Goal: Task Accomplishment & Management: Manage account settings

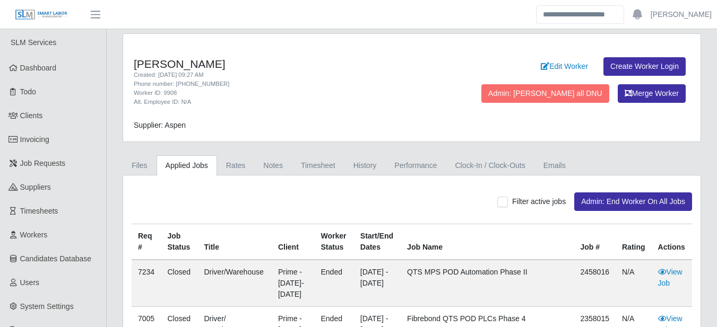
scroll to position [225, 0]
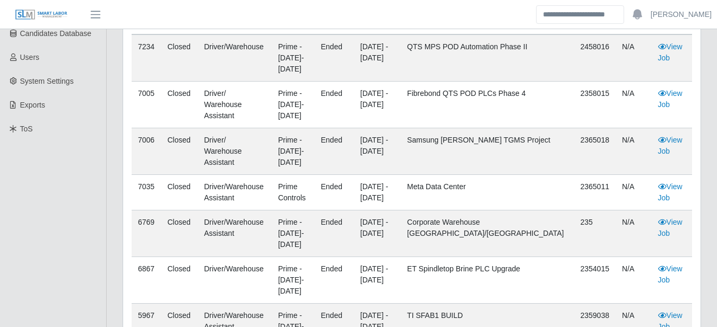
click at [260, 211] on td "Driver/Warehouse Assistant" at bounding box center [234, 234] width 74 height 47
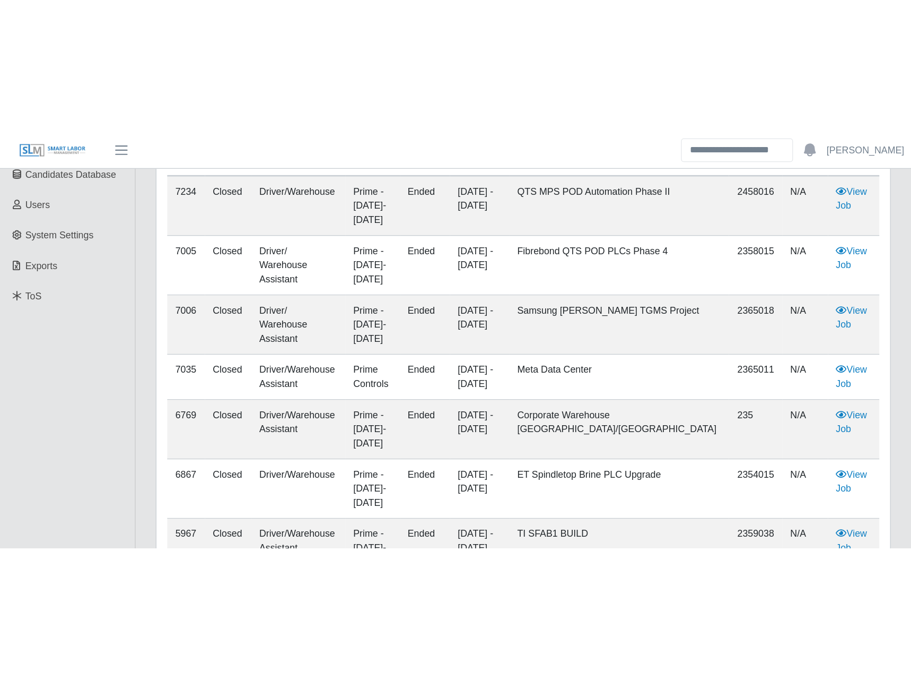
scroll to position [0, 0]
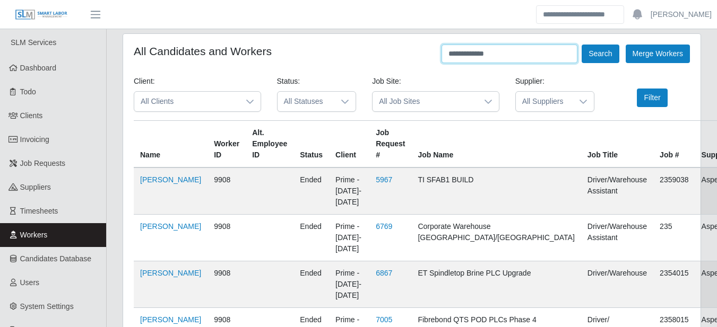
drag, startPoint x: 505, startPoint y: 60, endPoint x: 380, endPoint y: 51, distance: 125.0
click at [399, 54] on div "**********" at bounding box center [412, 54] width 556 height 19
paste input "text"
type input "********"
click at [595, 64] on form "All Candidates and Workers ******** Search Merge Workers Client: All Clients St…" at bounding box center [412, 282] width 556 height 475
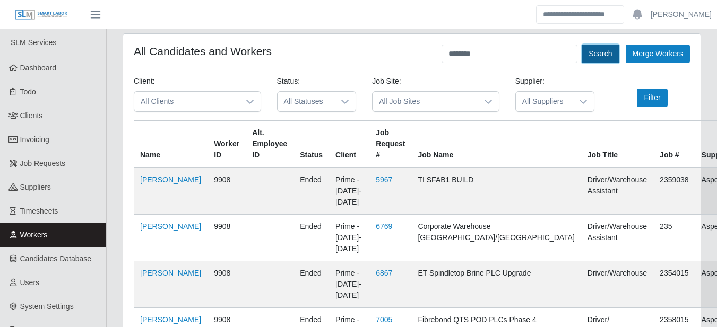
click at [595, 62] on button "Search" at bounding box center [599, 54] width 37 height 19
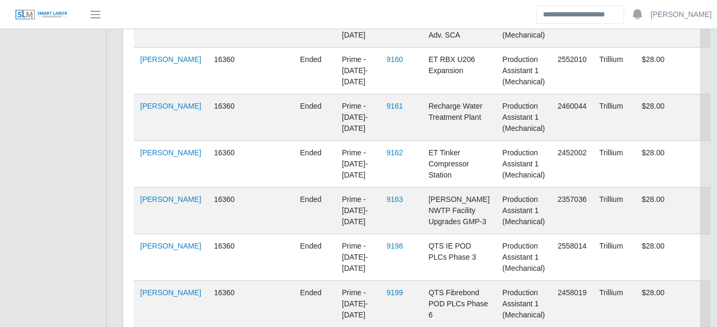
scroll to position [619, 0]
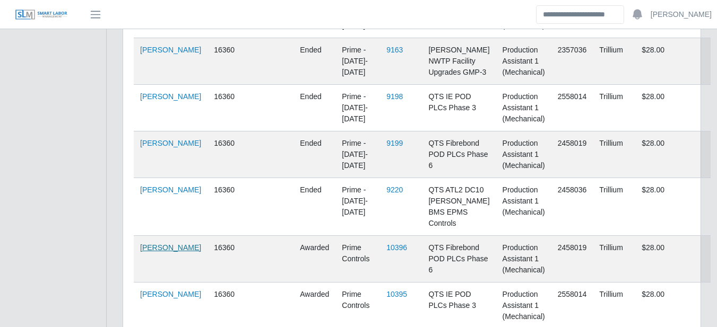
click at [154, 244] on link "[PERSON_NAME]" at bounding box center [170, 248] width 61 height 8
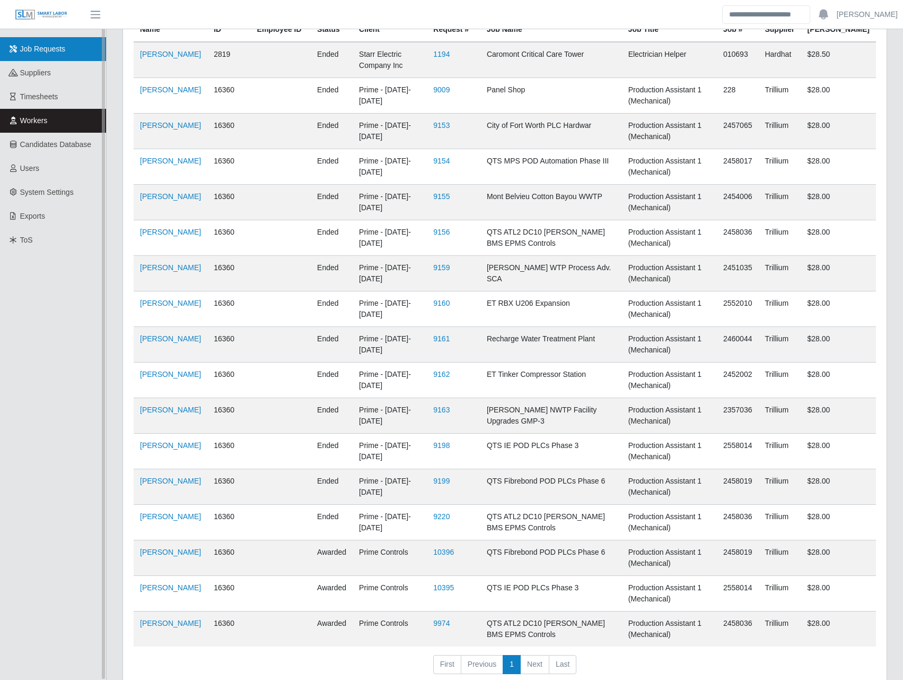
scroll to position [0, 0]
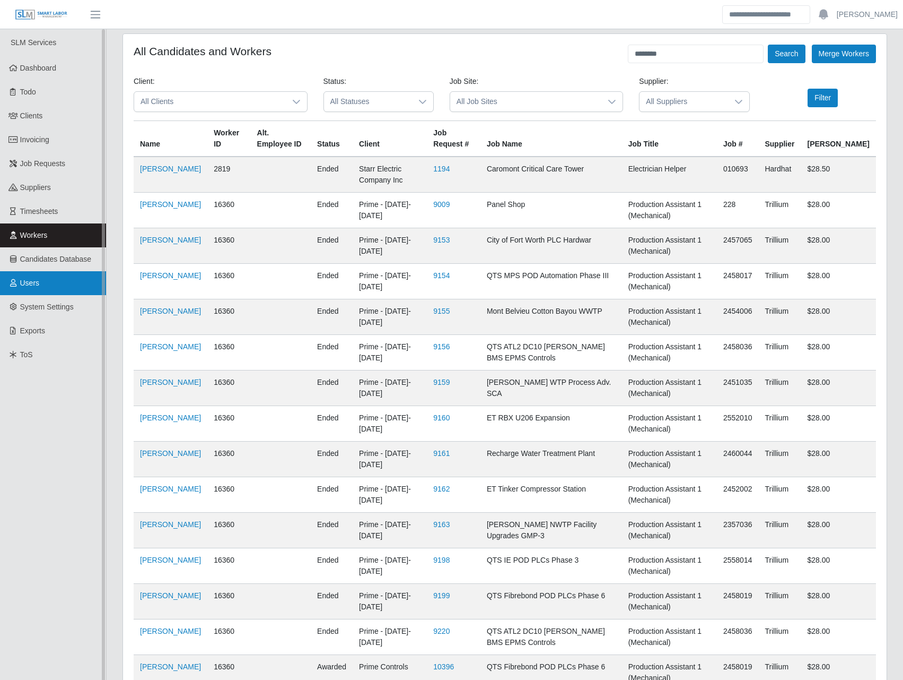
click at [25, 285] on span "Users" at bounding box center [30, 283] width 20 height 8
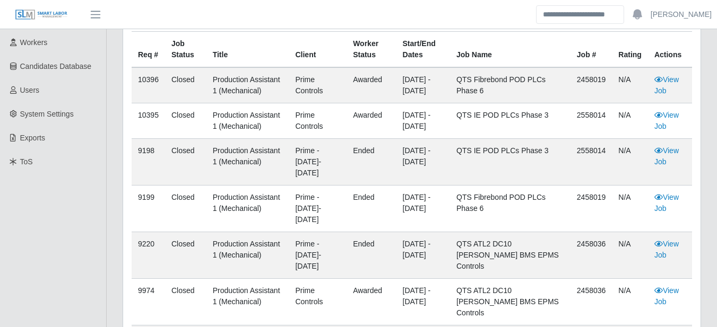
scroll to position [71, 0]
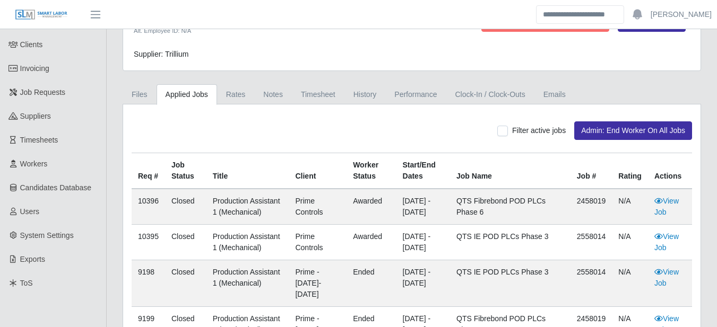
click at [495, 129] on div "Filter active jobs Admin: End Worker On All Jobs" at bounding box center [412, 130] width 560 height 19
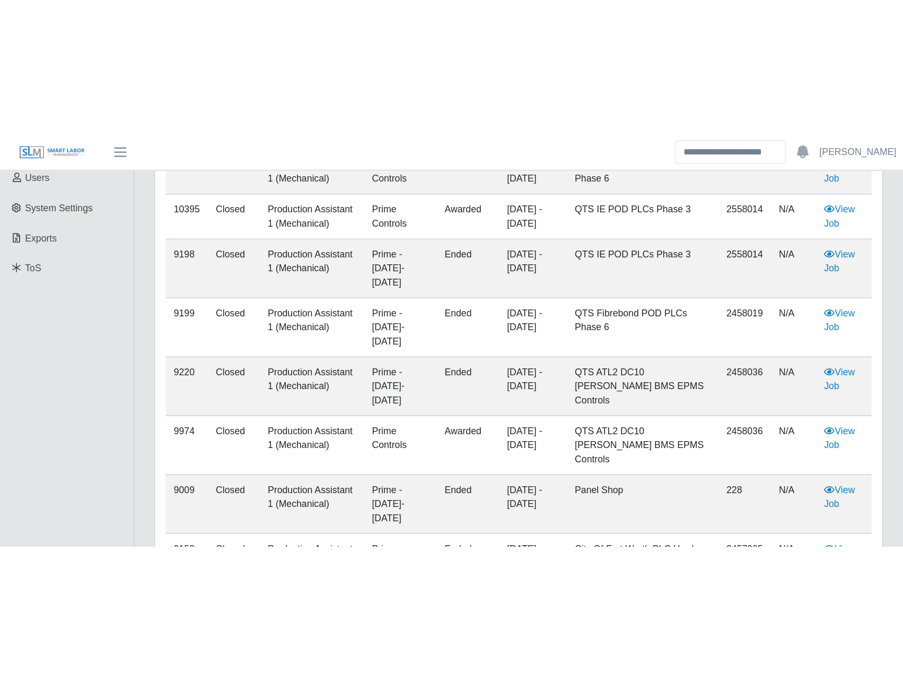
scroll to position [193, 0]
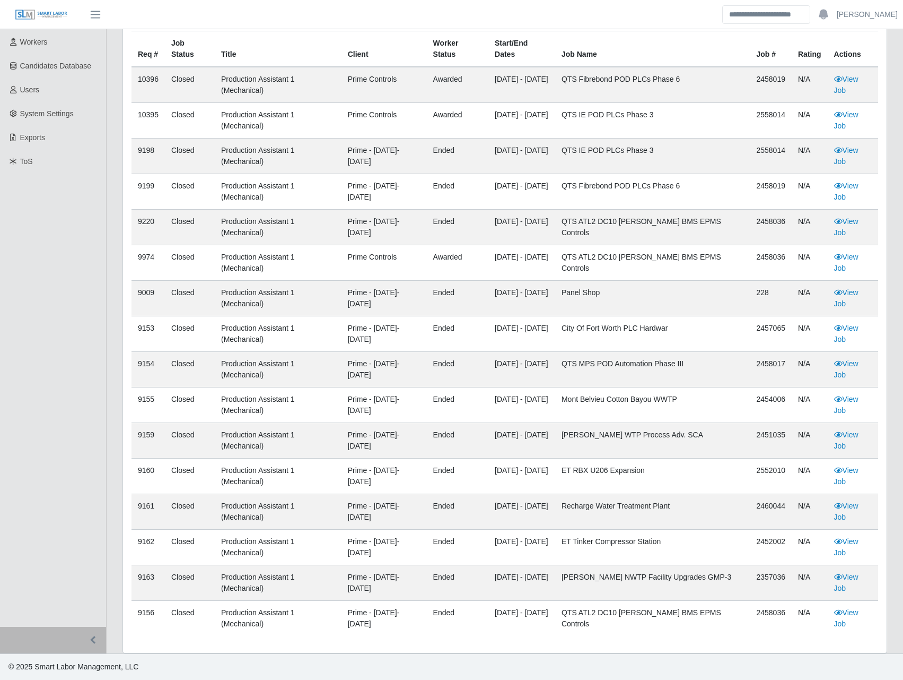
drag, startPoint x: 594, startPoint y: 241, endPoint x: 602, endPoint y: 212, distance: 30.6
click at [594, 241] on td "QTS ATL2 DC10 [PERSON_NAME] BMS EPMS Controls" at bounding box center [652, 228] width 195 height 36
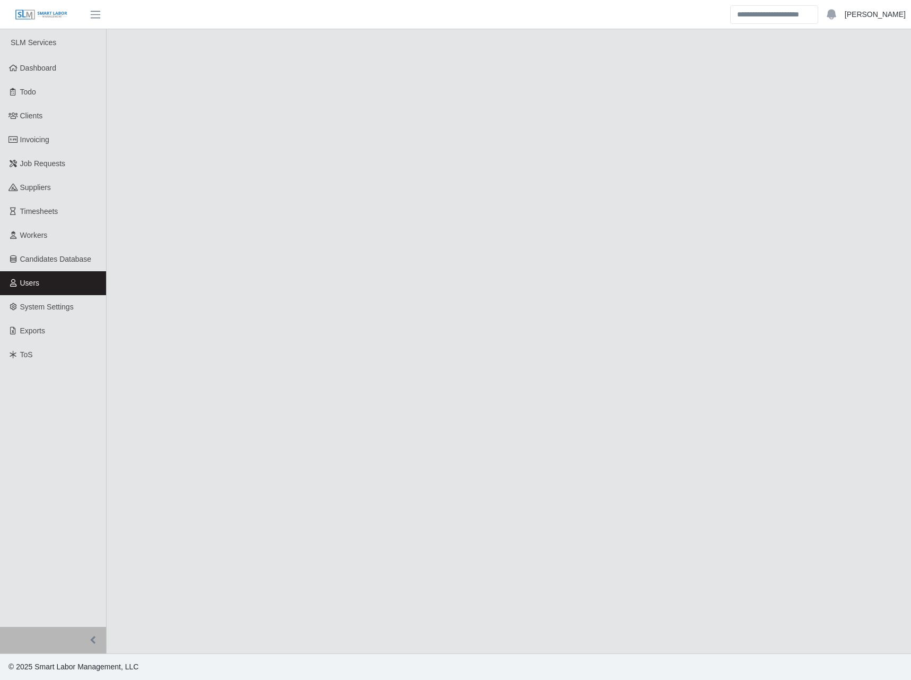
click at [900, 15] on link "[PERSON_NAME]" at bounding box center [875, 14] width 61 height 11
click at [865, 80] on link "Logout" at bounding box center [862, 74] width 95 height 22
